Goal: Transaction & Acquisition: Purchase product/service

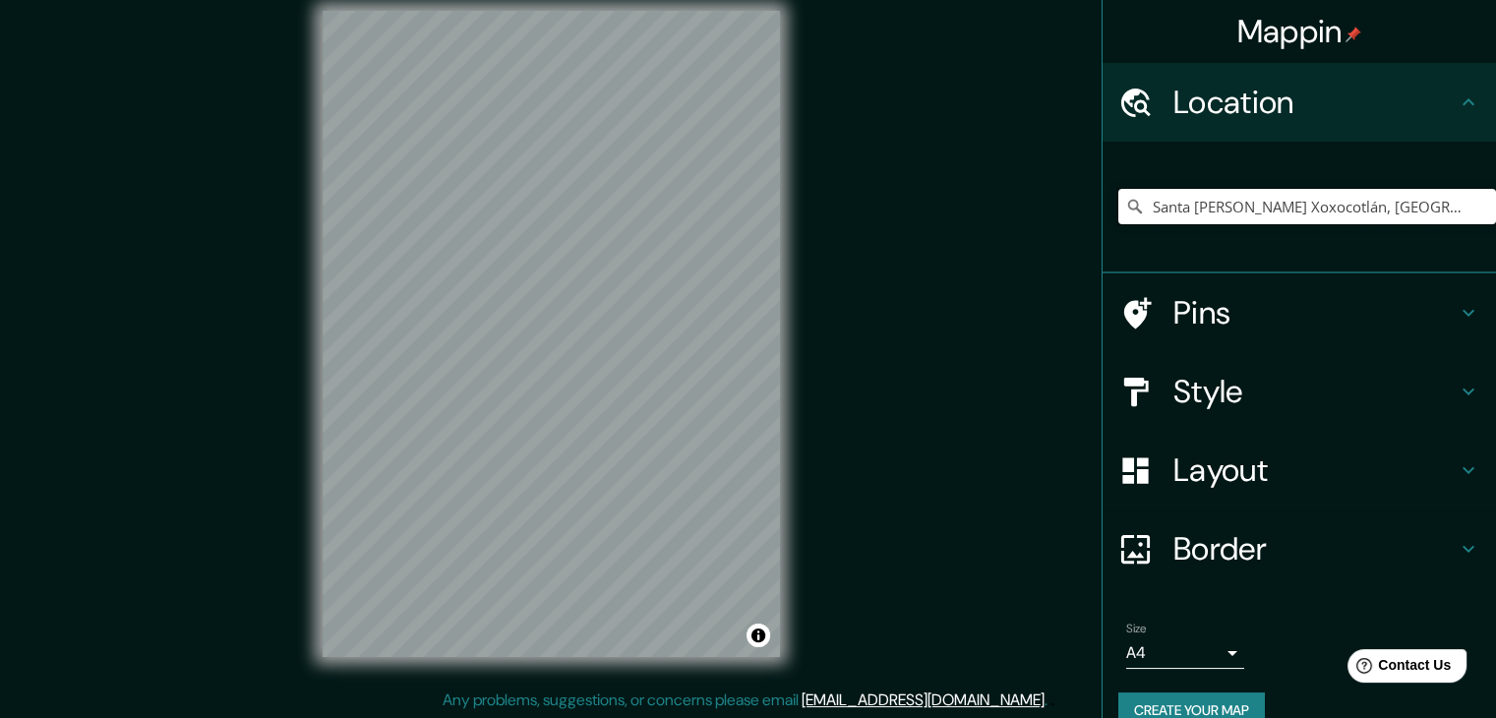
drag, startPoint x: 1303, startPoint y: 209, endPoint x: 1073, endPoint y: 200, distance: 230.4
click at [1073, 200] on div "Mappin Location [GEOGRAPHIC_DATA][PERSON_NAME], [GEOGRAPHIC_DATA], [GEOGRAPHIC_…" at bounding box center [748, 349] width 1496 height 741
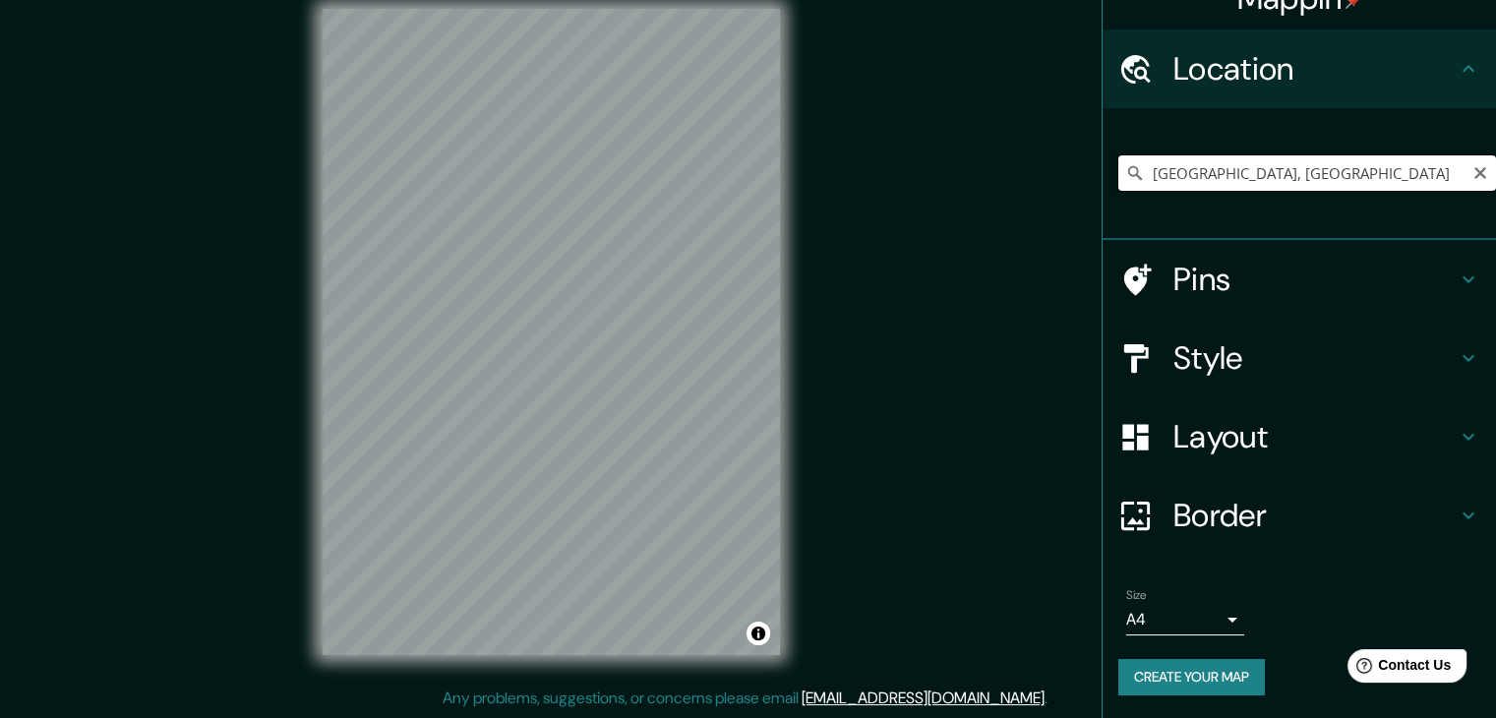
click at [1286, 174] on input "[GEOGRAPHIC_DATA], [GEOGRAPHIC_DATA]" at bounding box center [1307, 172] width 378 height 35
click at [1259, 174] on input "[GEOGRAPHIC_DATA], [GEOGRAPHIC_DATA]" at bounding box center [1307, 172] width 378 height 35
click at [1266, 170] on input "[GEOGRAPHIC_DATA], [GEOGRAPHIC_DATA]" at bounding box center [1307, 172] width 378 height 35
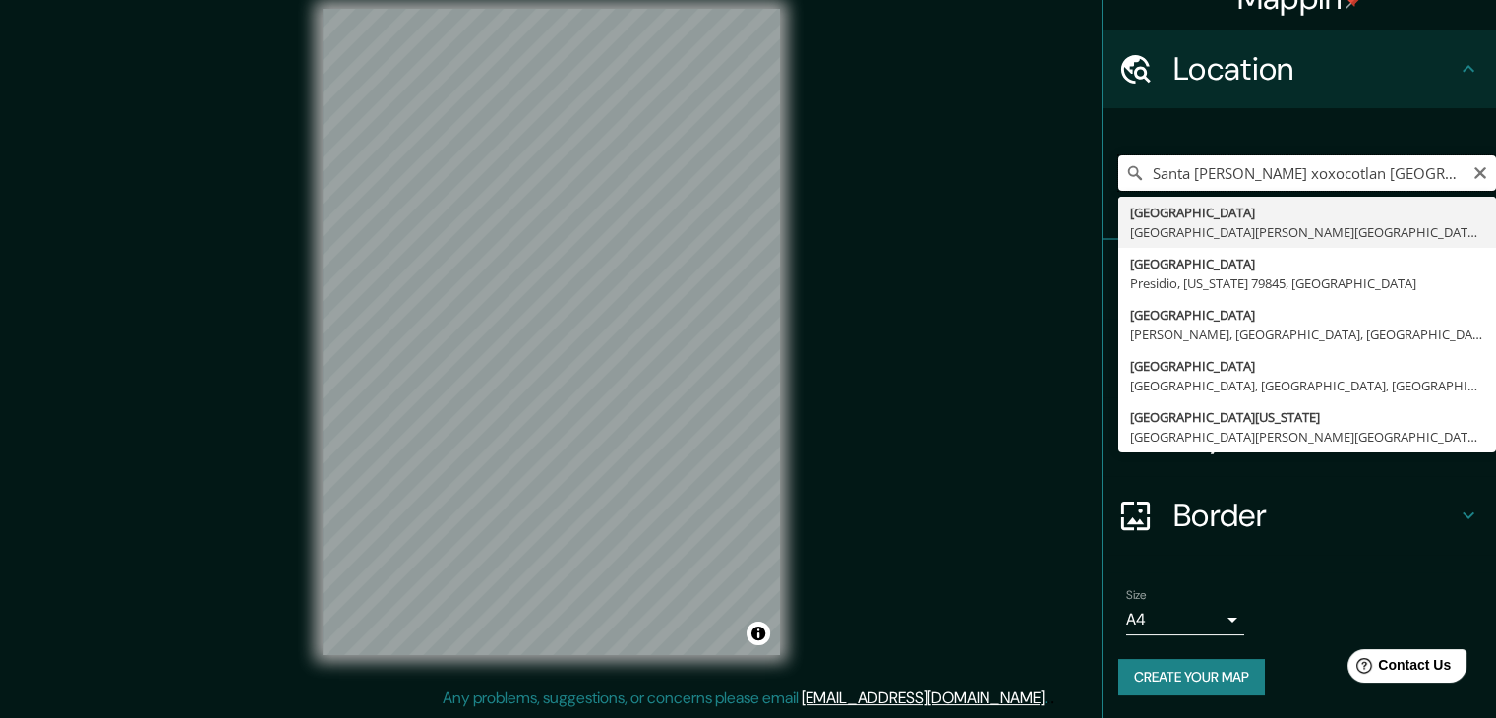
click at [1272, 170] on input "Santa [PERSON_NAME] xoxocotlan [GEOGRAPHIC_DATA] , [GEOGRAPHIC_DATA]" at bounding box center [1307, 172] width 378 height 35
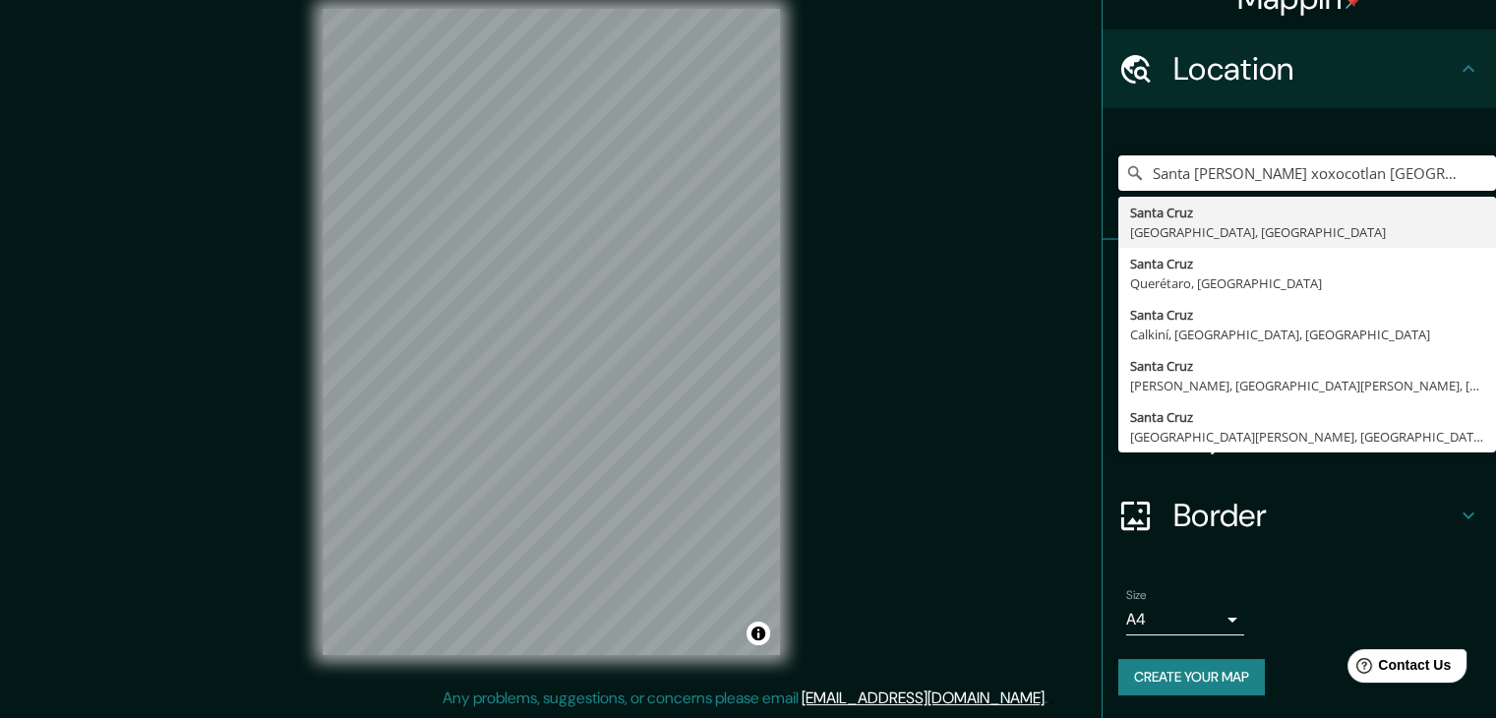
scroll to position [0, 0]
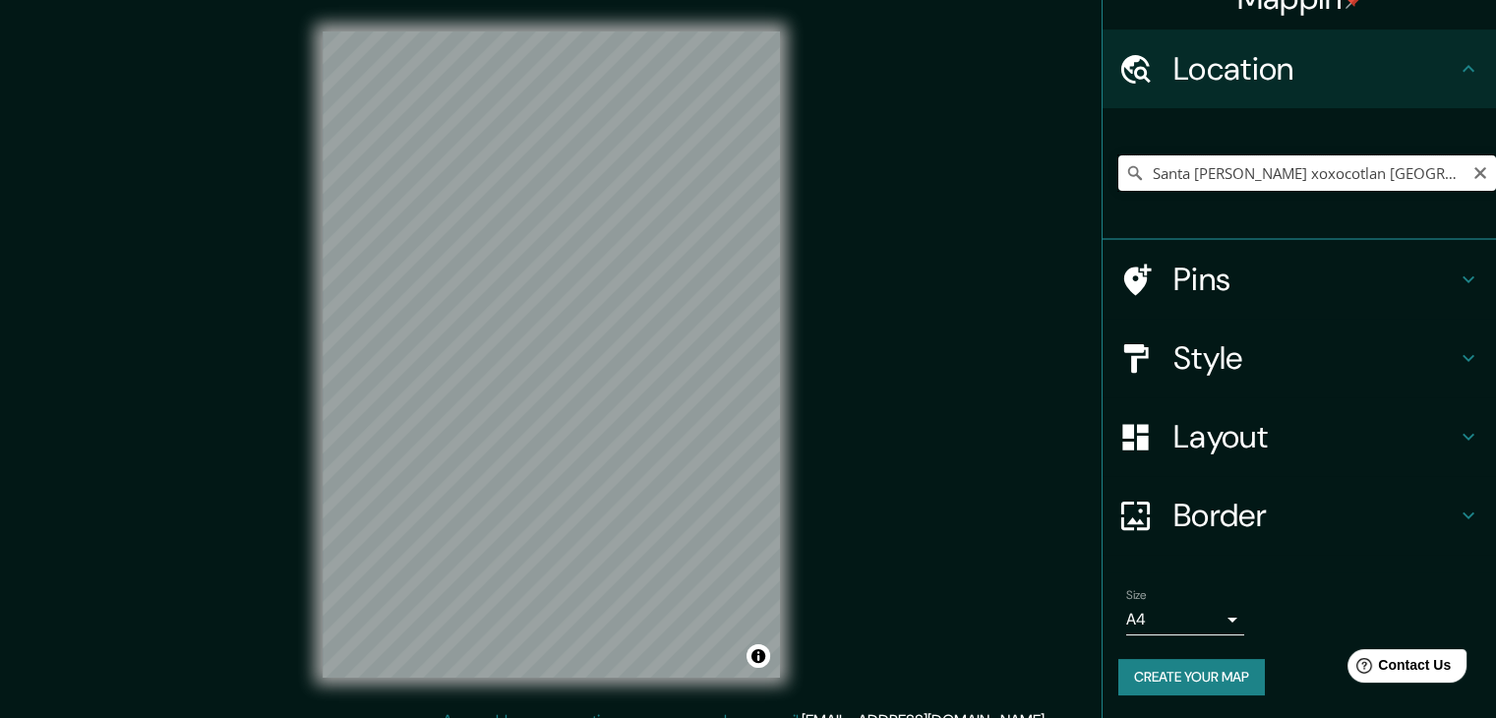
click at [1422, 178] on input "Santa [PERSON_NAME] xoxocotlan [GEOGRAPHIC_DATA] , [GEOGRAPHIC_DATA]" at bounding box center [1307, 172] width 378 height 35
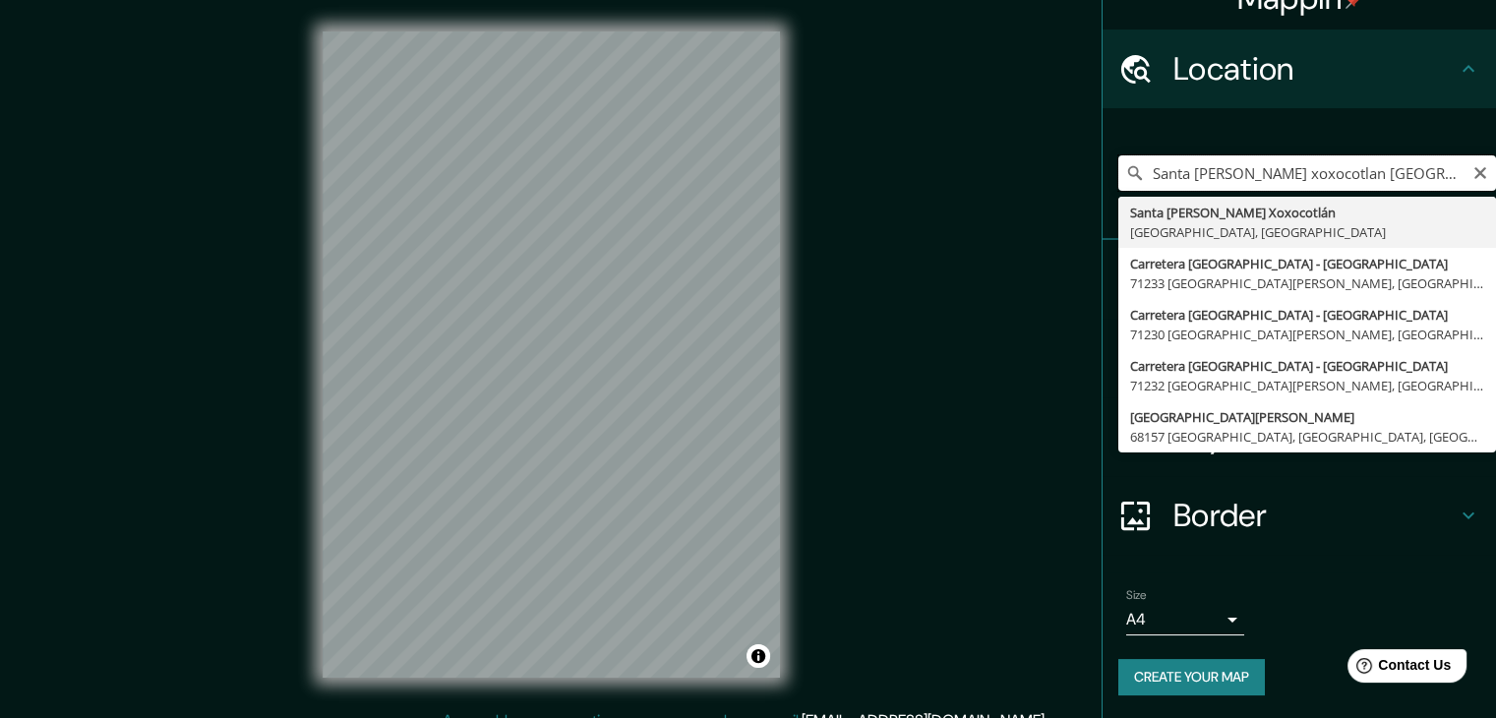
click at [1378, 174] on input "Santa [PERSON_NAME] xoxocotlan [GEOGRAPHIC_DATA]" at bounding box center [1307, 172] width 378 height 35
type input "Santa [PERSON_NAME] Xoxocotlán, [GEOGRAPHIC_DATA], [GEOGRAPHIC_DATA]"
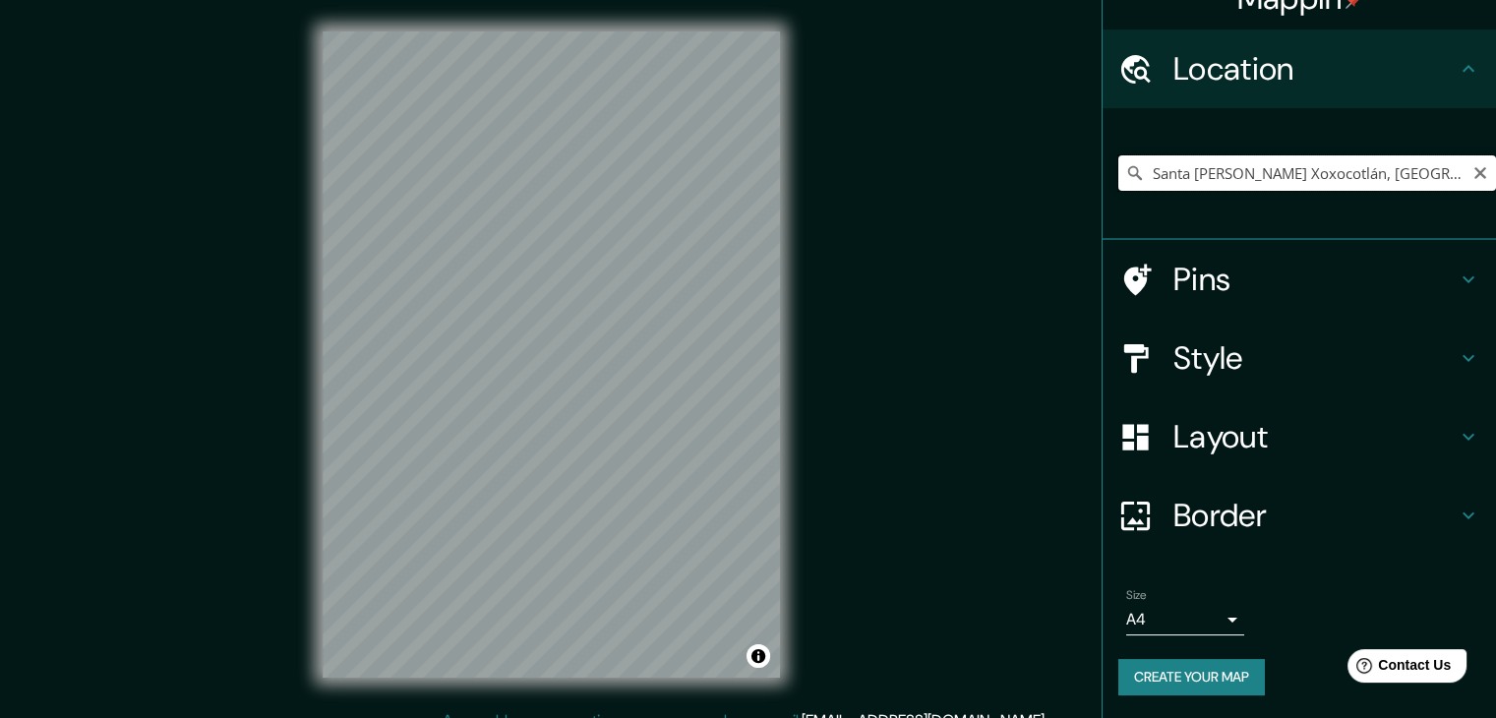
click at [1425, 174] on input "Santa [PERSON_NAME] Xoxocotlán, [GEOGRAPHIC_DATA], [GEOGRAPHIC_DATA]" at bounding box center [1307, 172] width 378 height 35
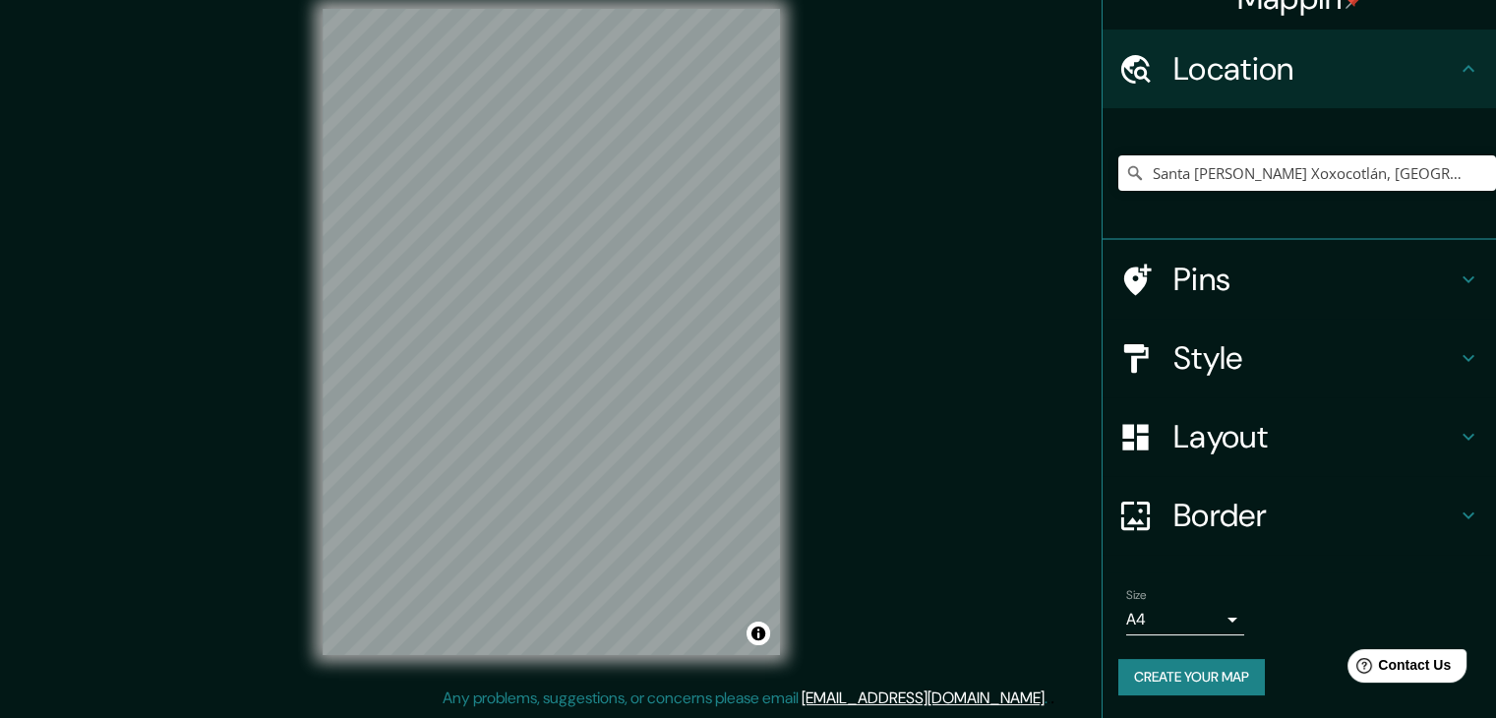
drag, startPoint x: 1476, startPoint y: 424, endPoint x: 1480, endPoint y: 345, distance: 78.8
click at [1480, 345] on div "Mappin Location [GEOGRAPHIC_DATA][PERSON_NAME], [GEOGRAPHIC_DATA], [GEOGRAPHIC_…" at bounding box center [1299, 359] width 394 height 718
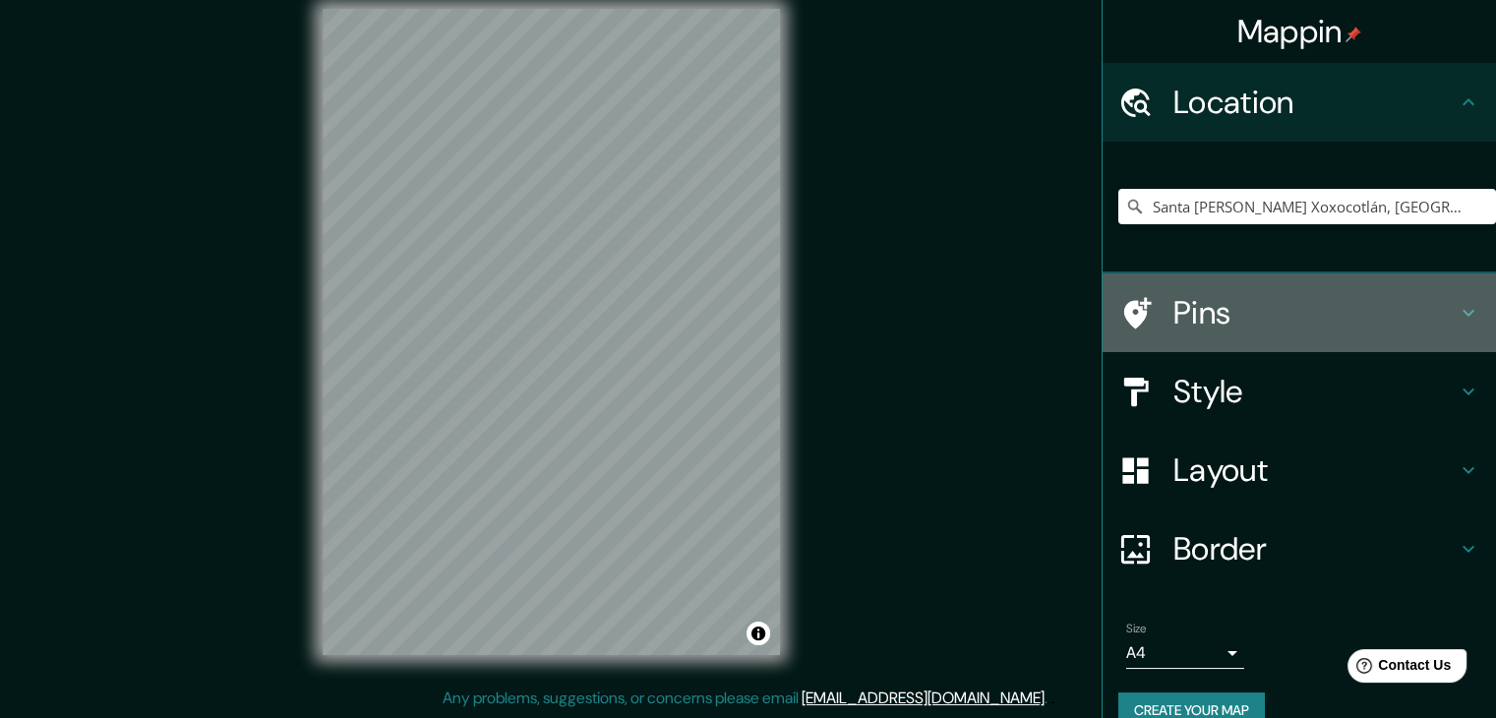
click at [1457, 304] on icon at bounding box center [1469, 313] width 24 height 24
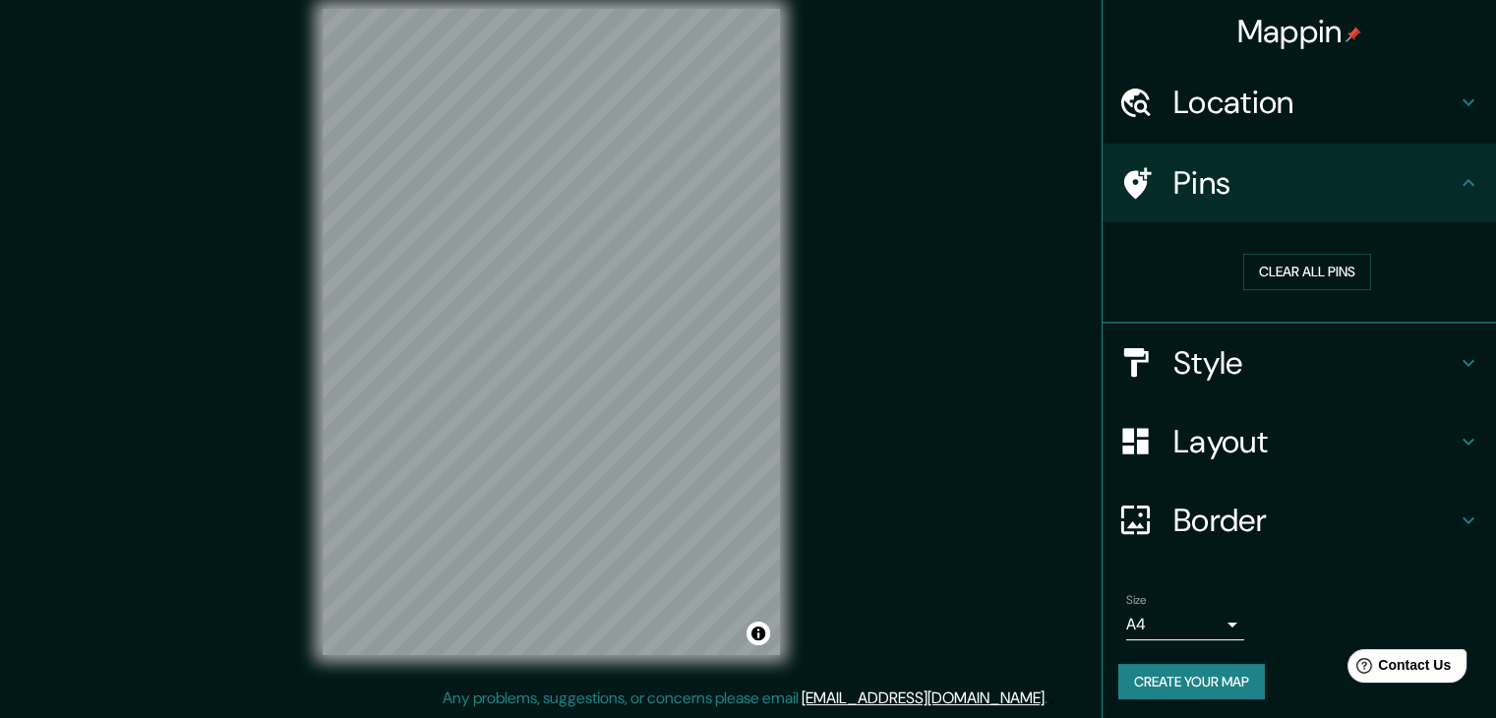
click at [1457, 366] on icon at bounding box center [1469, 363] width 24 height 24
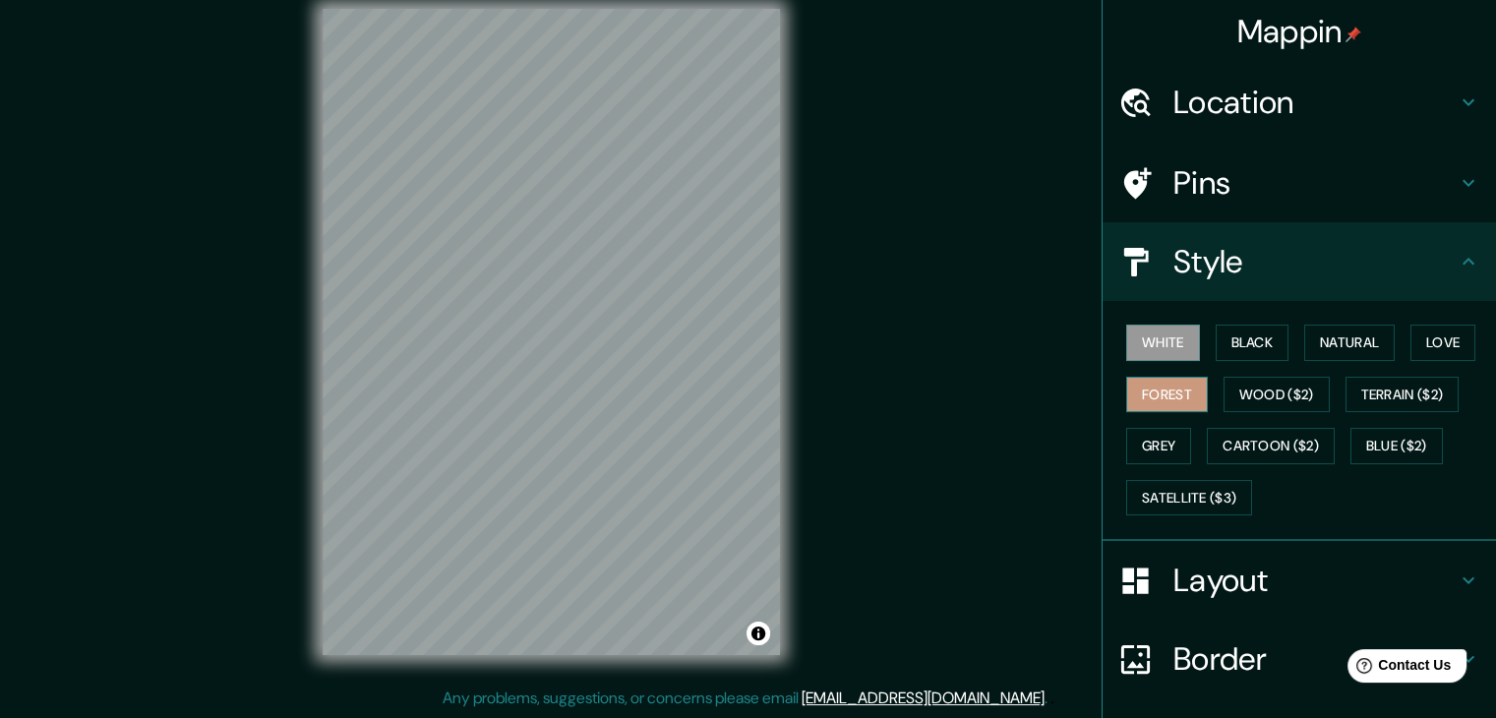
click at [1161, 389] on button "Forest" at bounding box center [1167, 395] width 82 height 36
click at [1220, 351] on button "Black" at bounding box center [1253, 343] width 74 height 36
click at [1167, 346] on button "White" at bounding box center [1163, 343] width 74 height 36
click at [1021, 291] on div "Mappin Location [GEOGRAPHIC_DATA][PERSON_NAME], [GEOGRAPHIC_DATA], [GEOGRAPHIC_…" at bounding box center [748, 347] width 1496 height 741
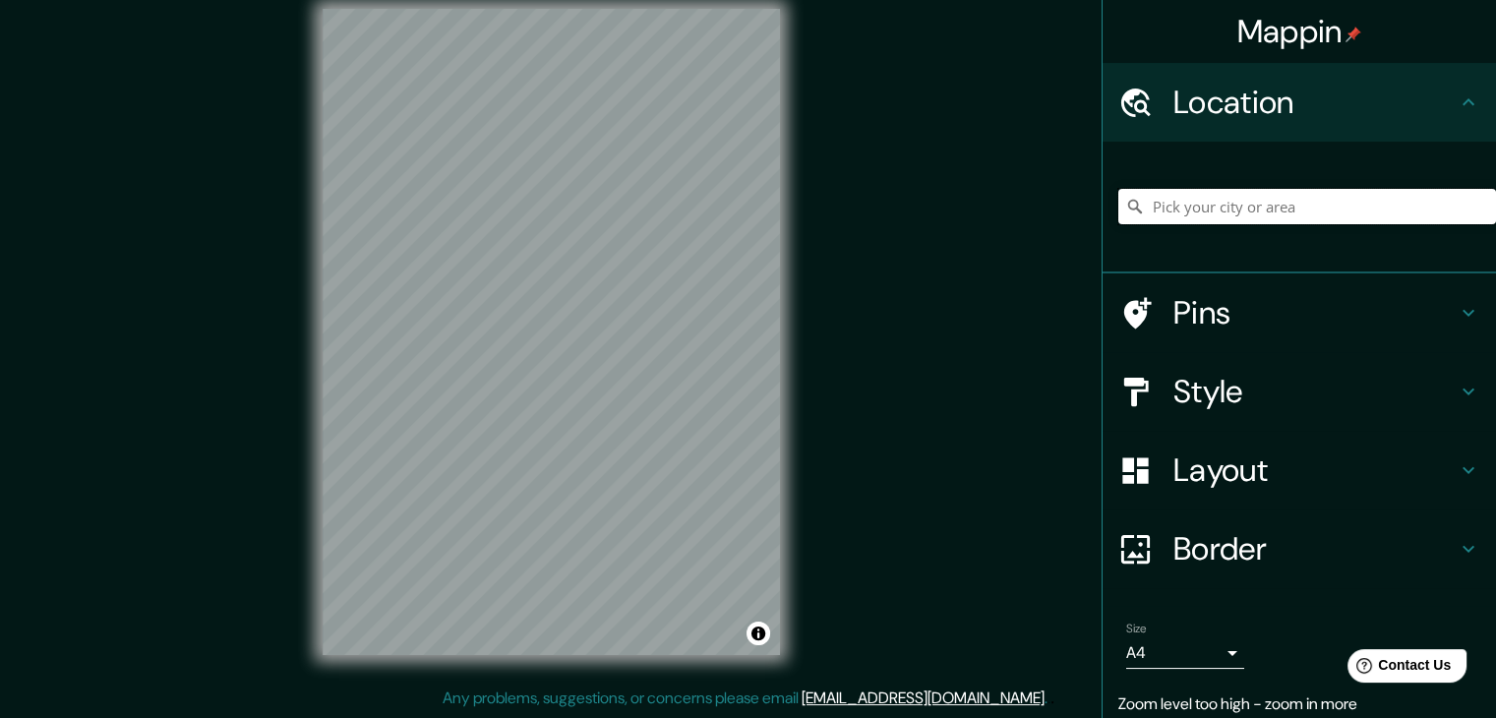
click at [1258, 194] on input "Pick your city or area" at bounding box center [1307, 206] width 378 height 35
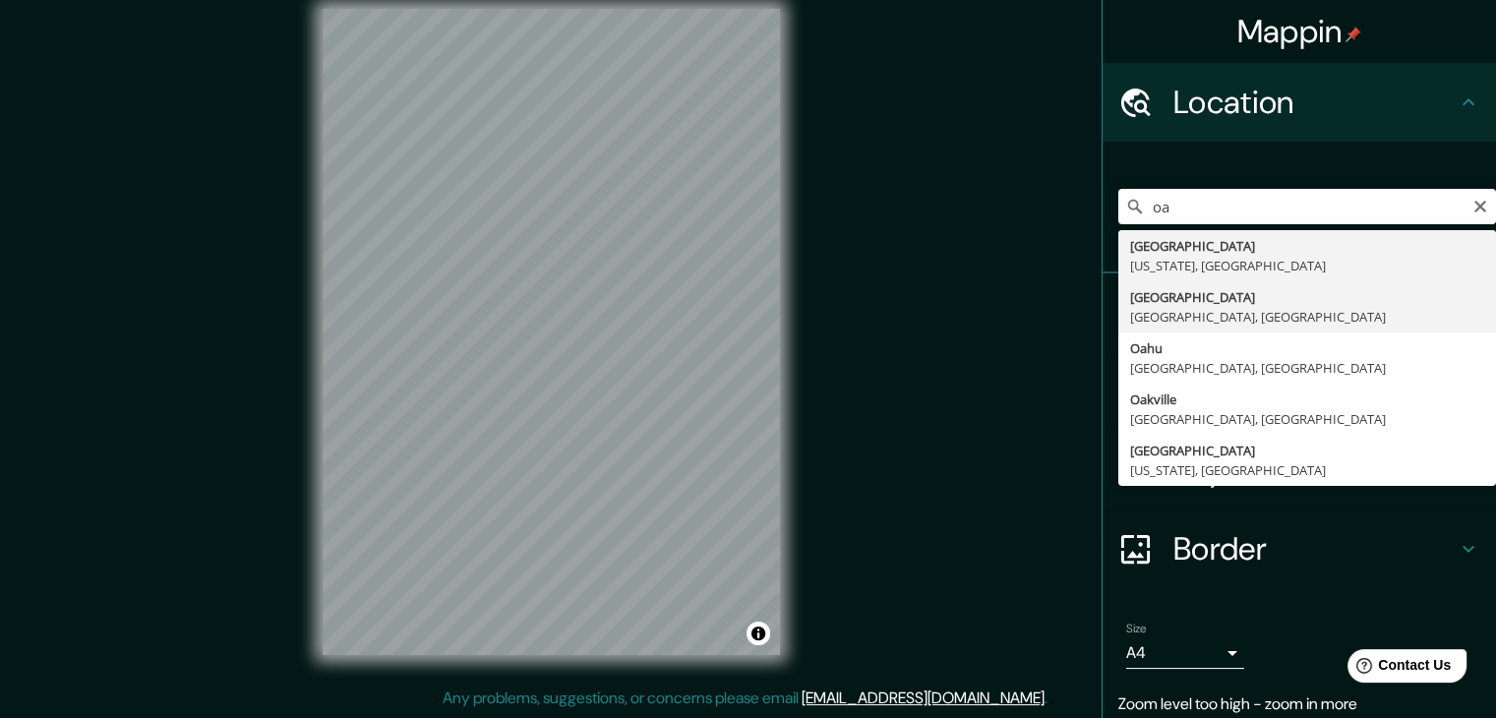
type input "Oaxaca, Estado de Oaxaca, México"
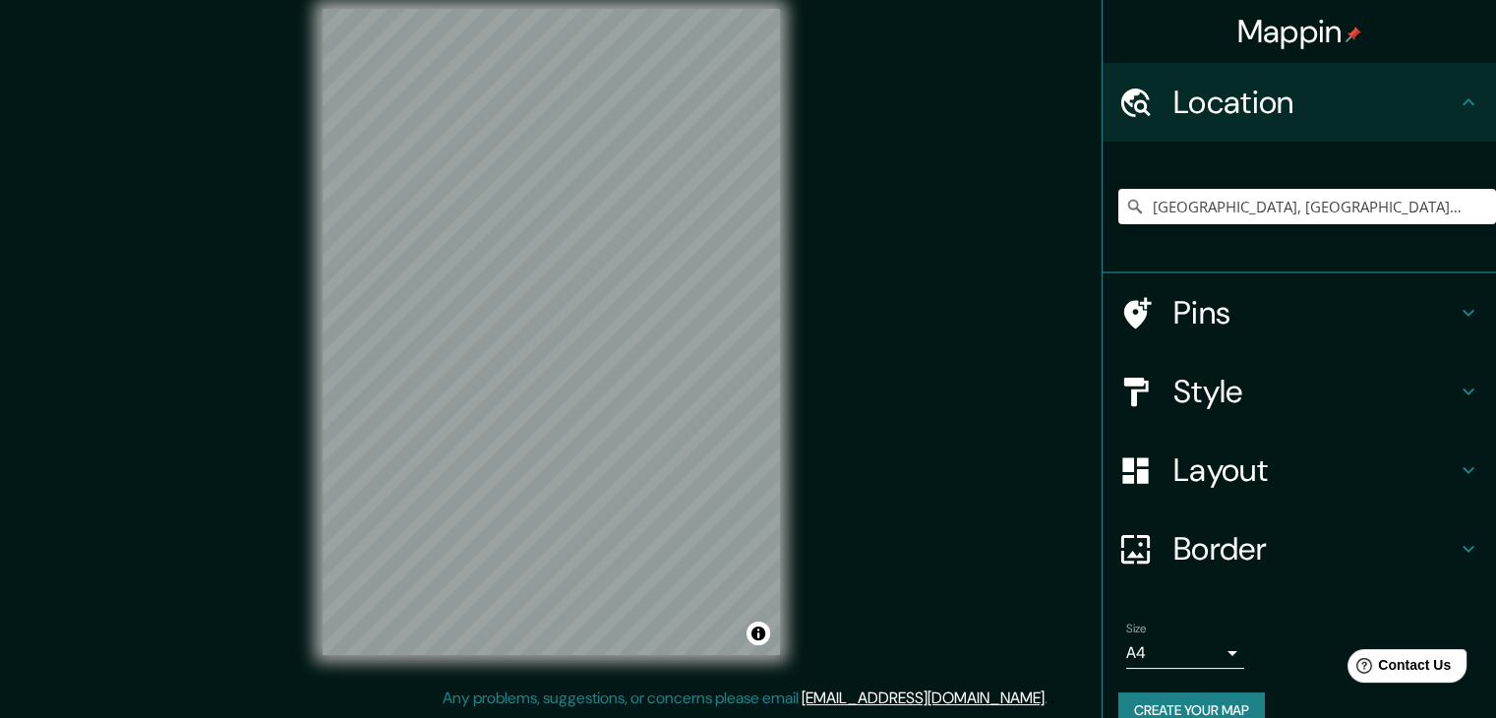
click at [1161, 705] on button "Create your map" at bounding box center [1191, 710] width 147 height 36
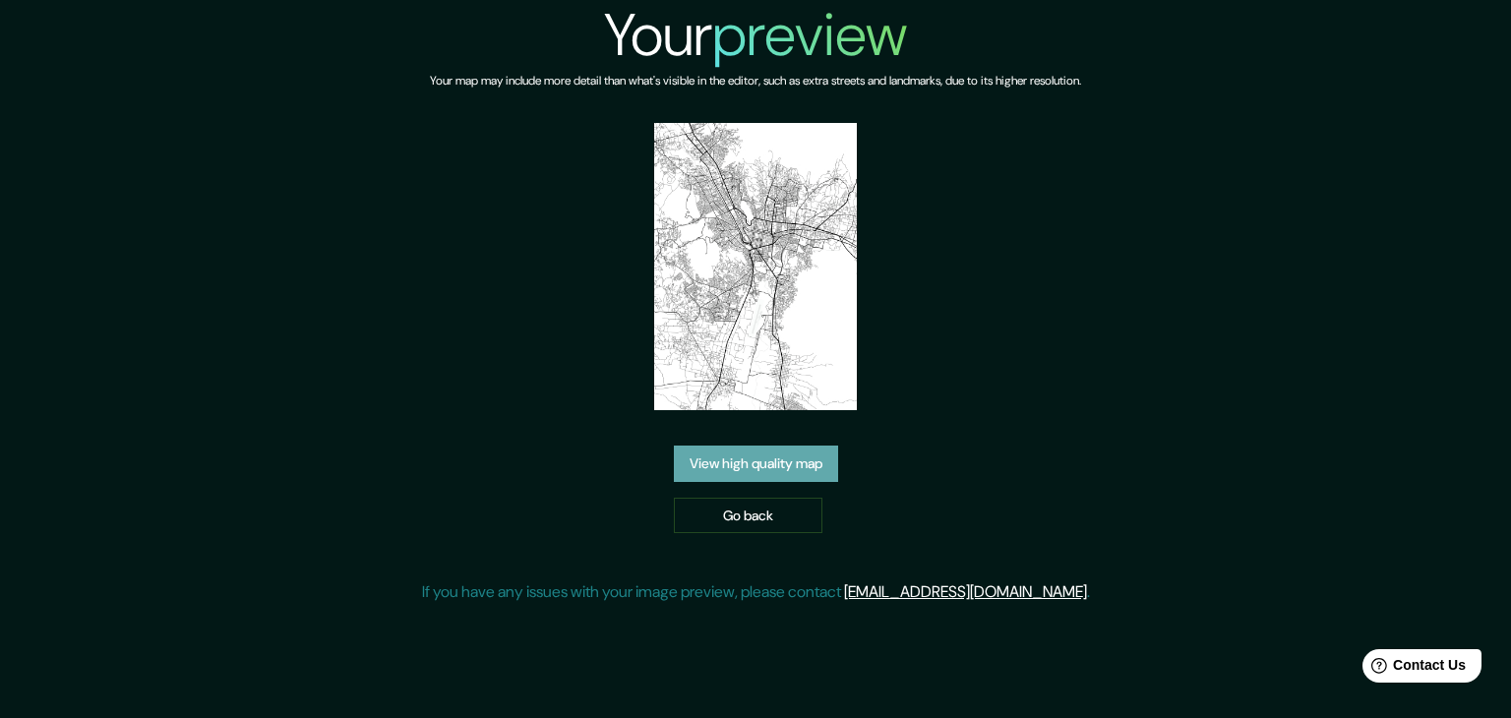
click at [795, 467] on link "View high quality map" at bounding box center [756, 464] width 164 height 36
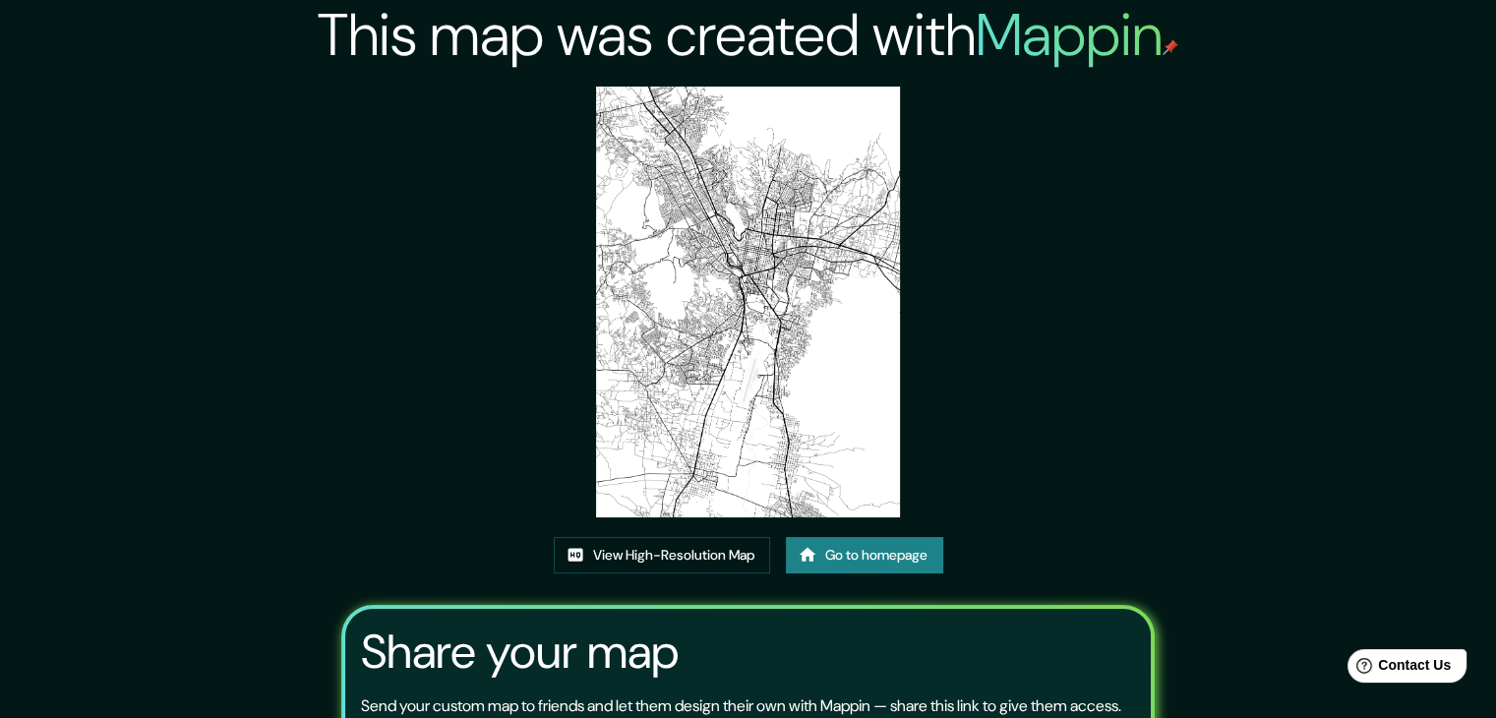
scroll to position [98, 0]
